Goal: Feedback & Contribution: Leave review/rating

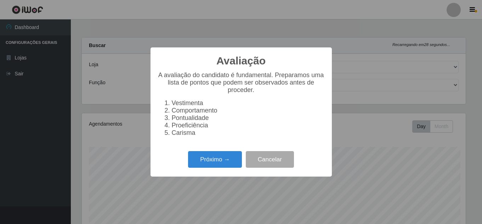
select select "397"
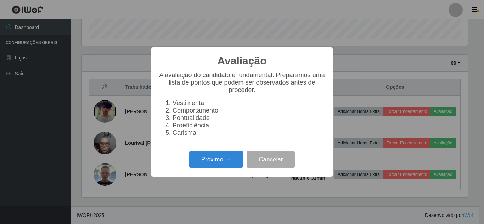
scroll to position [147, 386]
click at [229, 168] on button "Próximo →" at bounding box center [216, 159] width 54 height 17
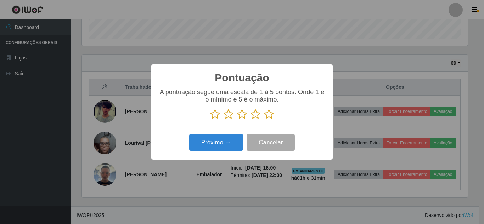
click at [267, 118] on icon at bounding box center [269, 114] width 10 height 11
click at [264, 120] on input "radio" at bounding box center [264, 120] width 0 height 0
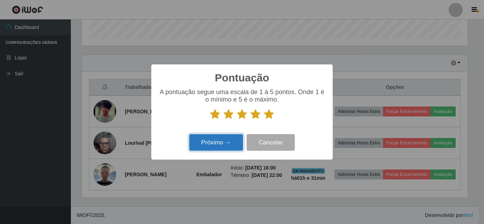
click at [226, 146] on button "Próximo →" at bounding box center [216, 142] width 54 height 17
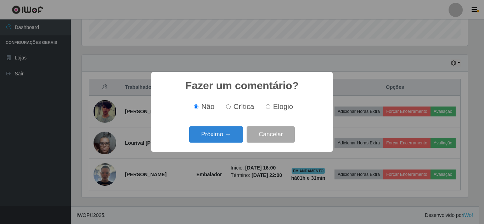
click at [224, 141] on button "Próximo →" at bounding box center [216, 135] width 54 height 17
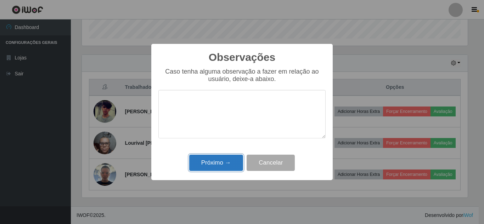
click at [229, 160] on button "Próximo →" at bounding box center [216, 163] width 54 height 17
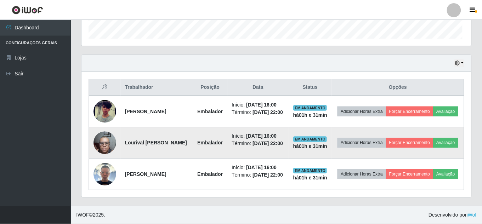
scroll to position [147, 390]
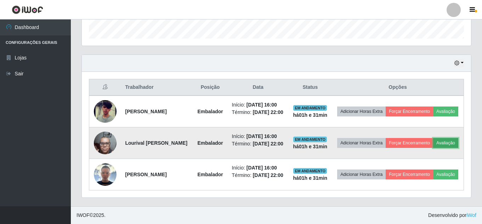
click at [434, 138] on button "Avaliação" at bounding box center [446, 143] width 25 height 10
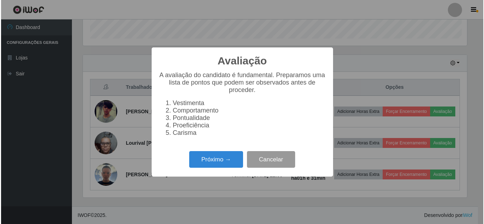
scroll to position [147, 386]
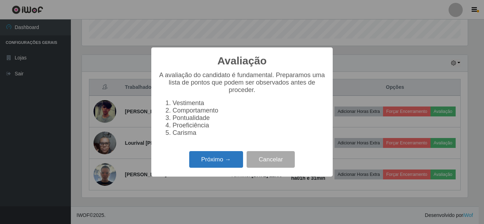
drag, startPoint x: 216, startPoint y: 162, endPoint x: 222, endPoint y: 162, distance: 5.3
click at [222, 162] on button "Próximo →" at bounding box center [216, 159] width 54 height 17
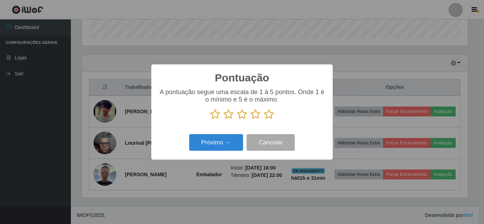
click at [268, 115] on icon at bounding box center [269, 114] width 10 height 11
click at [264, 120] on input "radio" at bounding box center [264, 120] width 0 height 0
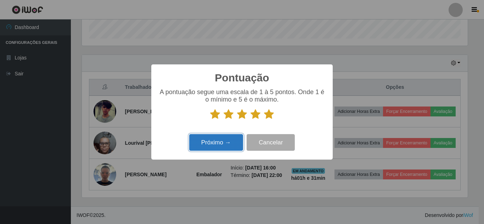
click at [211, 143] on button "Próximo →" at bounding box center [216, 142] width 54 height 17
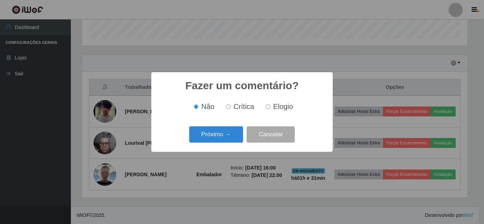
click at [211, 143] on div "Próximo → Cancelar" at bounding box center [241, 134] width 167 height 20
click at [223, 131] on button "Próximo →" at bounding box center [216, 135] width 54 height 17
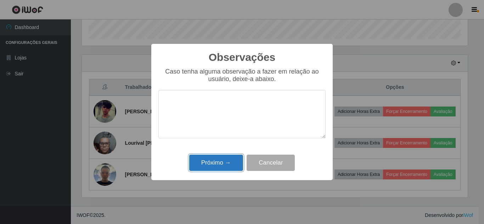
click at [230, 162] on button "Próximo →" at bounding box center [216, 163] width 54 height 17
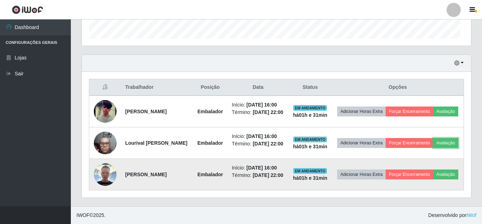
scroll to position [147, 390]
click at [434, 175] on button "Avaliação" at bounding box center [446, 175] width 25 height 10
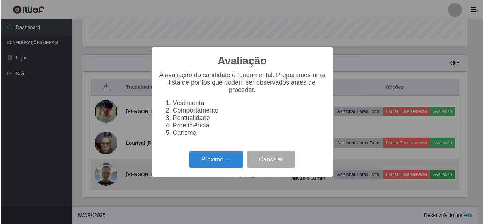
scroll to position [147, 386]
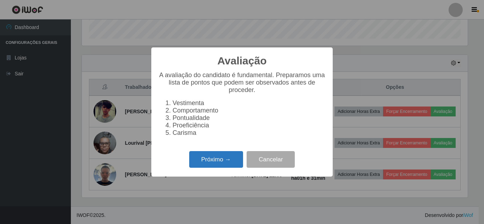
click at [227, 167] on button "Próximo →" at bounding box center [216, 159] width 54 height 17
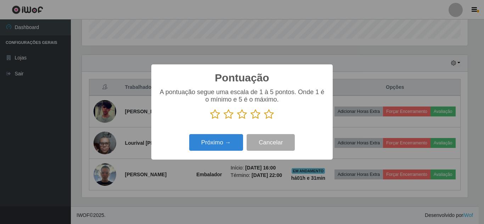
click at [267, 115] on icon at bounding box center [269, 114] width 10 height 11
click at [264, 120] on input "radio" at bounding box center [264, 120] width 0 height 0
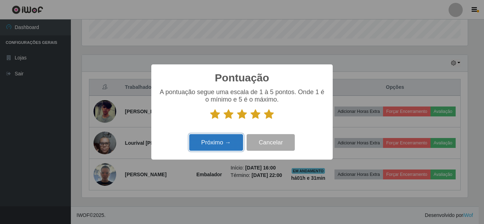
click at [233, 141] on button "Próximo →" at bounding box center [216, 142] width 54 height 17
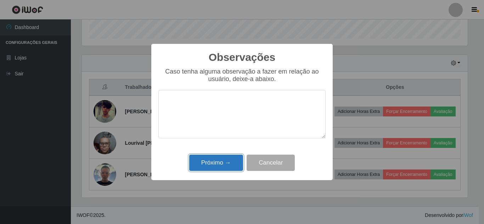
click at [238, 166] on button "Próximo →" at bounding box center [216, 163] width 54 height 17
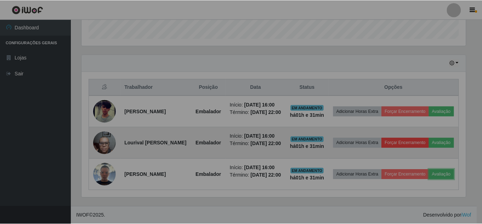
scroll to position [147, 390]
